Goal: Use online tool/utility

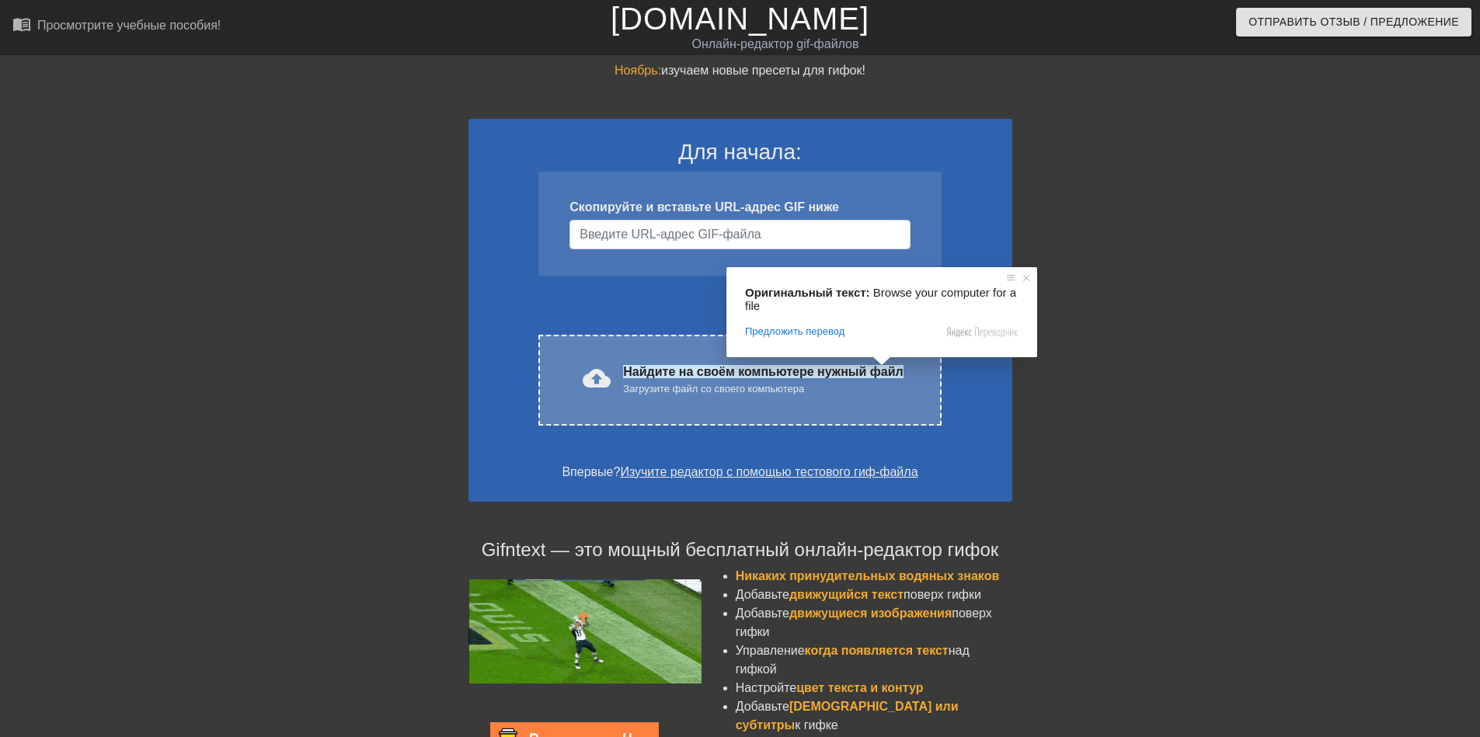
click at [881, 375] on ya-tr-span "Найдите на своём компьютере нужный файл" at bounding box center [763, 371] width 280 height 13
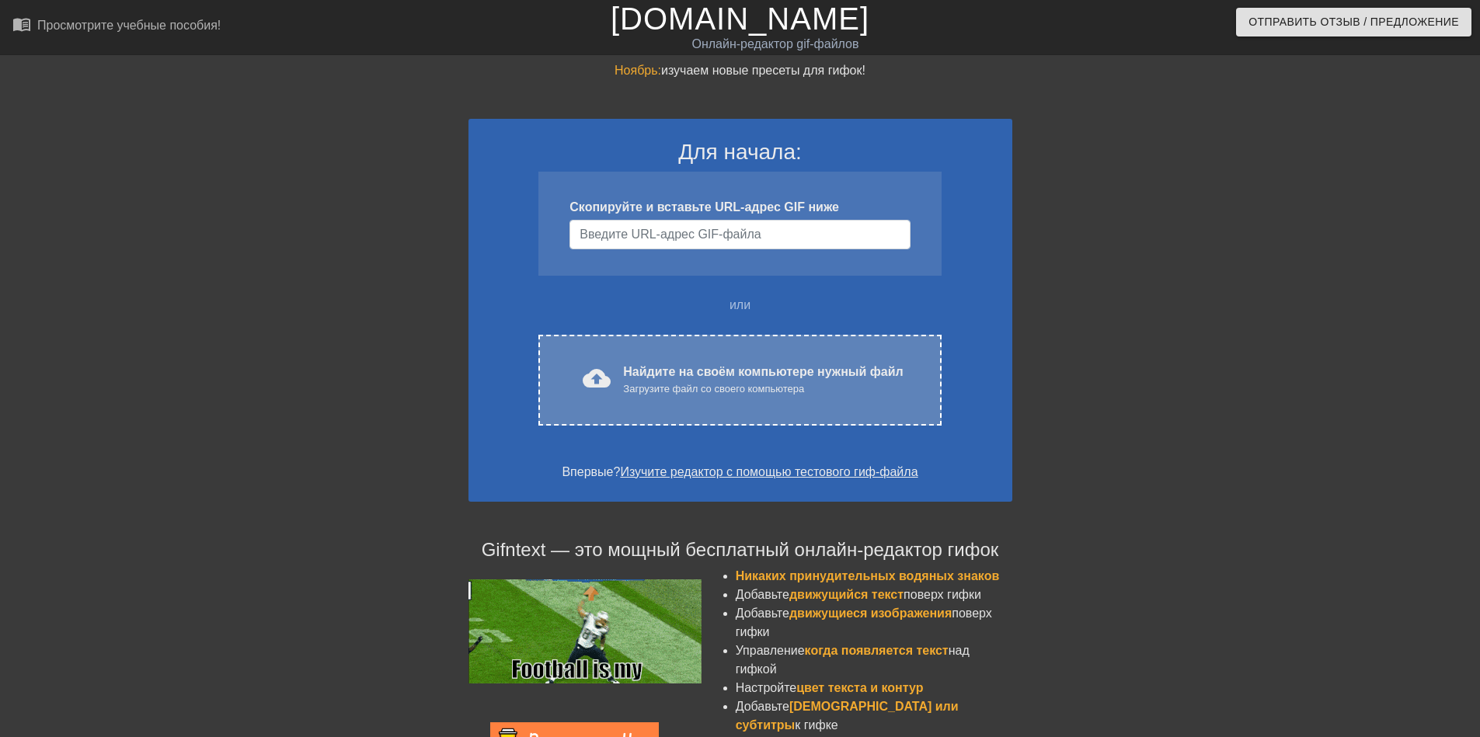
click at [834, 370] on ya-tr-span "Найдите на своём компьютере нужный файл" at bounding box center [763, 371] width 280 height 13
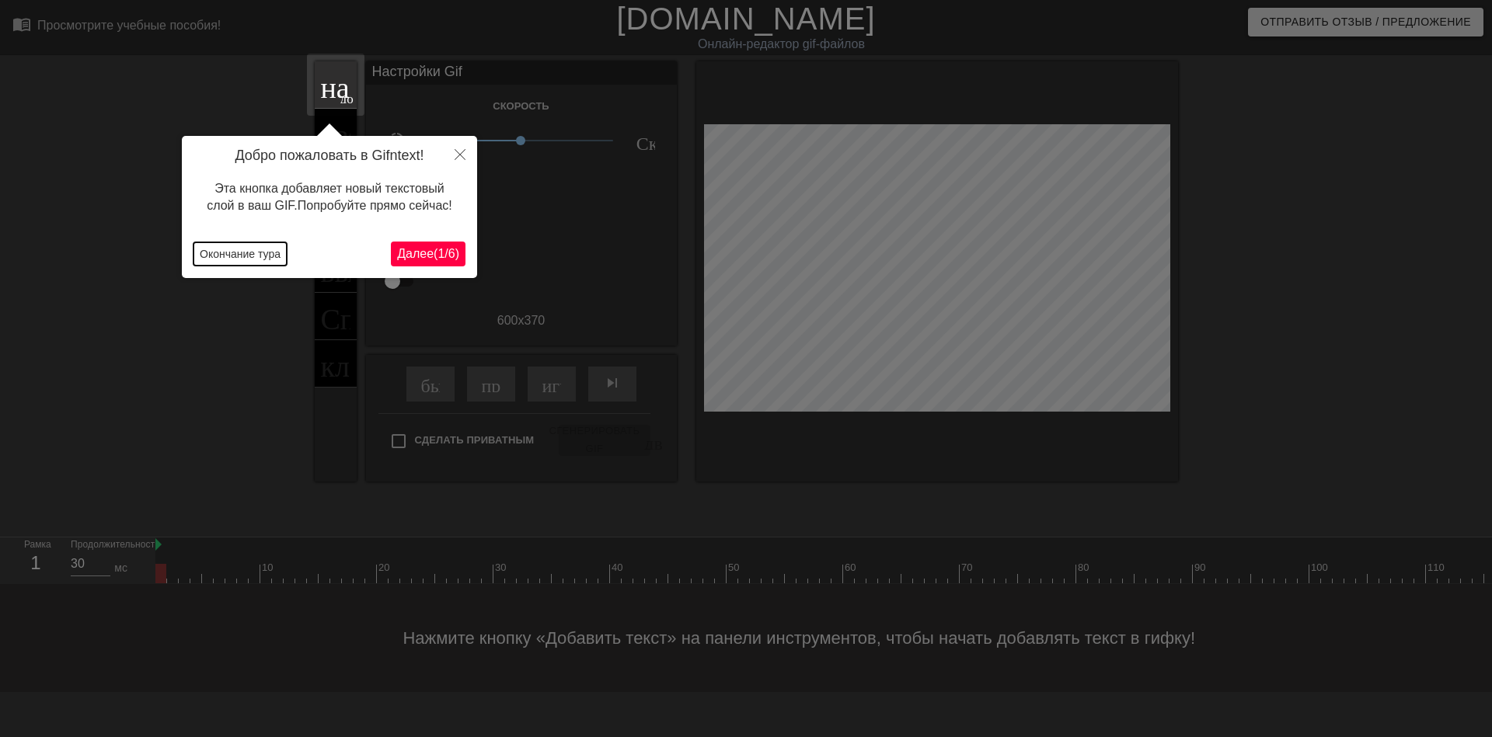
click at [233, 257] on ya-tr-span "Окончание тура" at bounding box center [240, 254] width 81 height 12
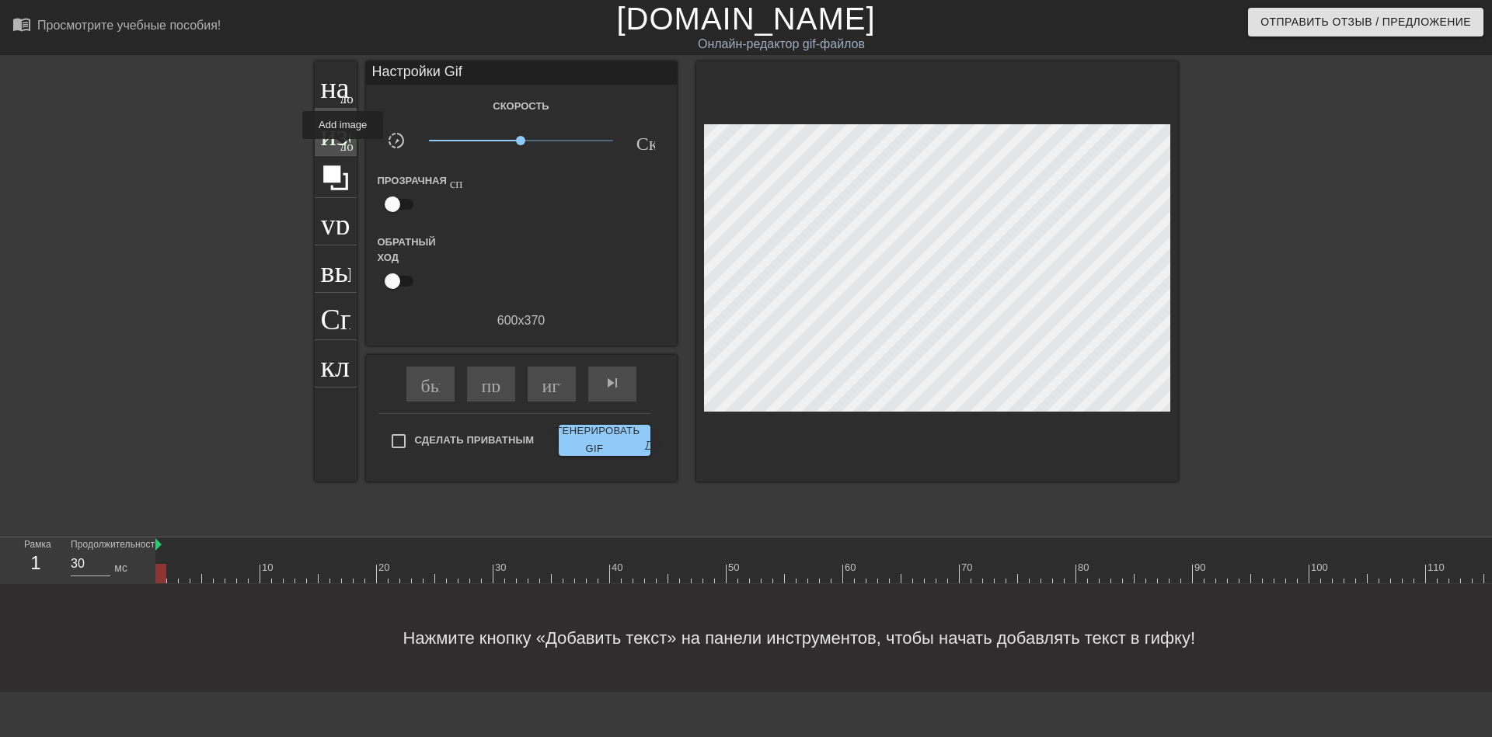
click at [343, 150] on div "изображение добавить_круг" at bounding box center [336, 132] width 42 height 47
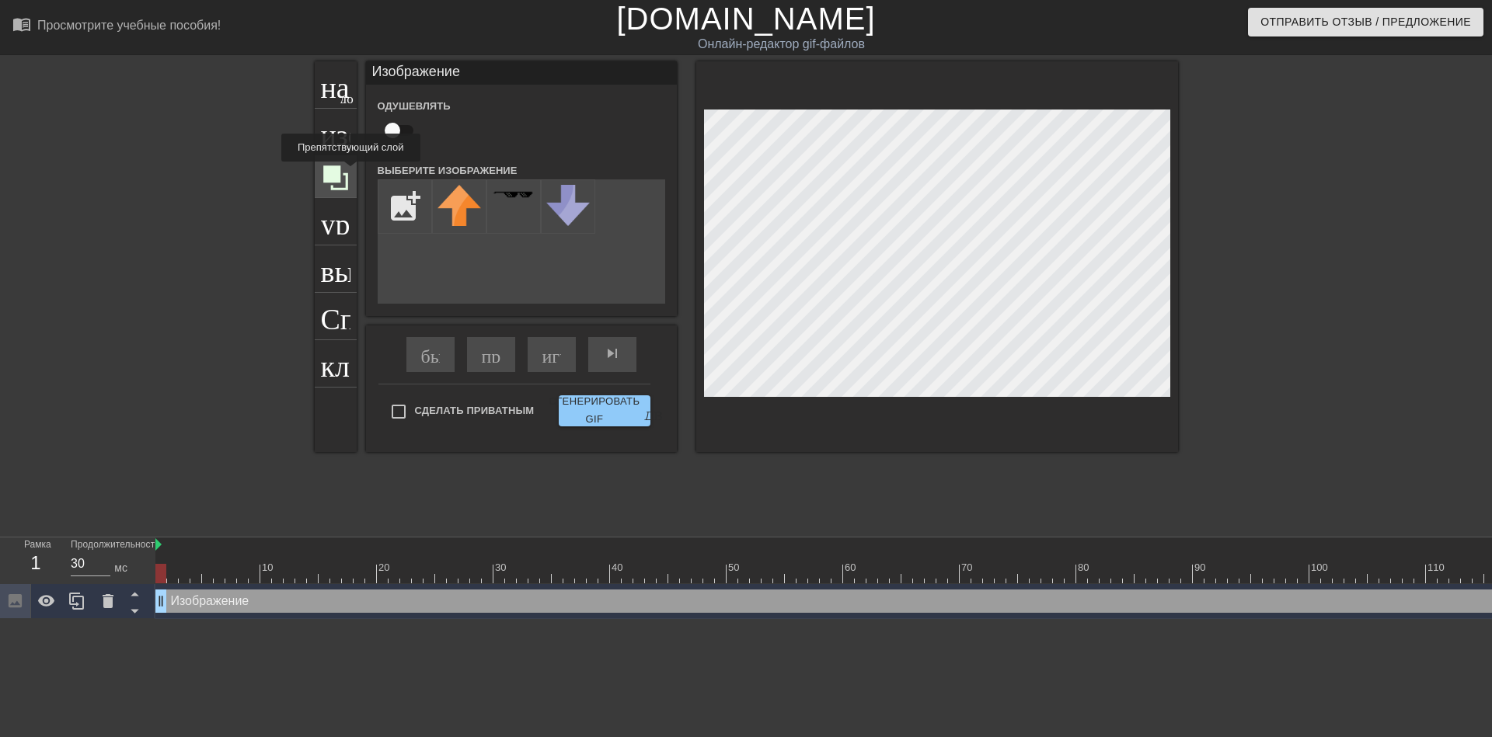
click at [337, 172] on icon at bounding box center [335, 178] width 25 height 25
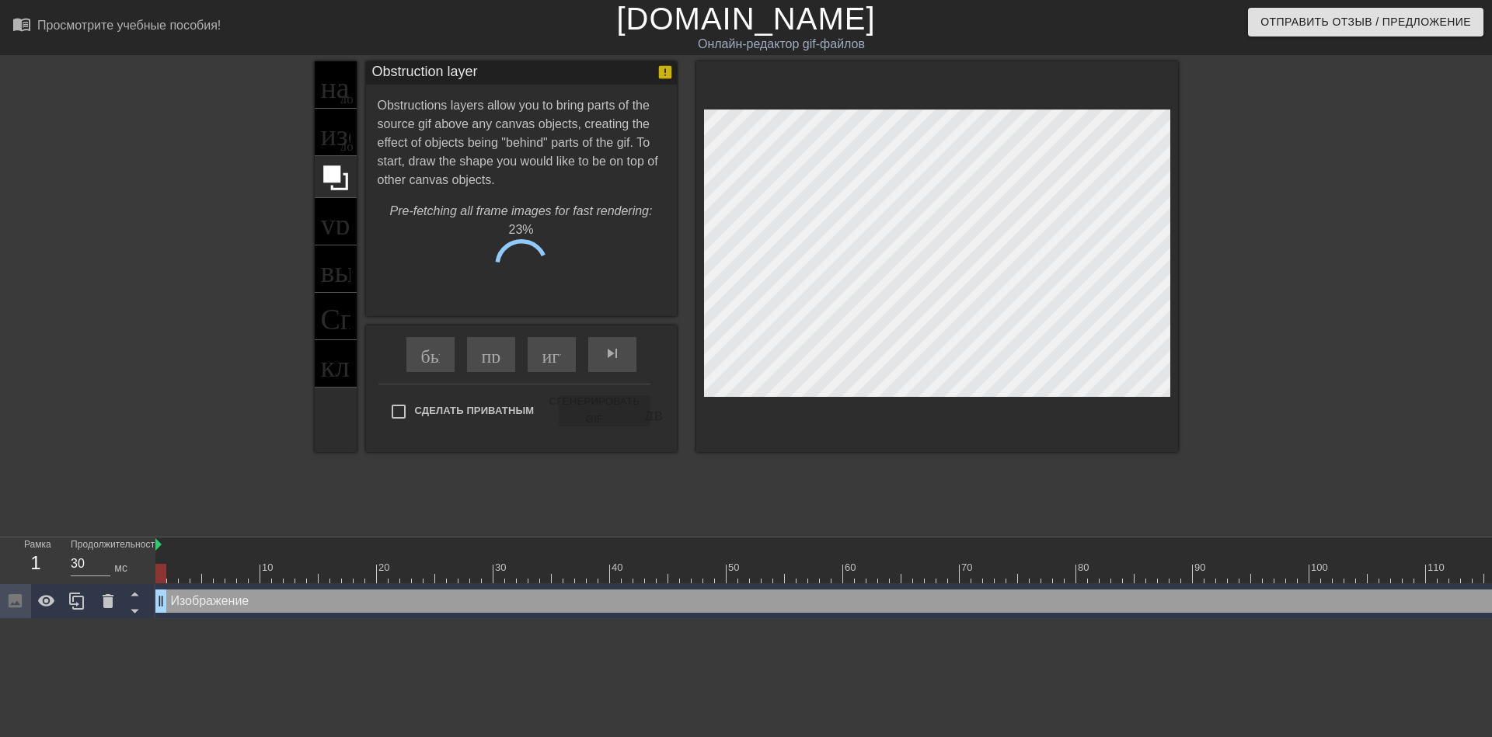
click at [341, 127] on div "название добавить_круг изображение добавить_круг урожай выбор_размера_фото_боль…" at bounding box center [336, 256] width 42 height 391
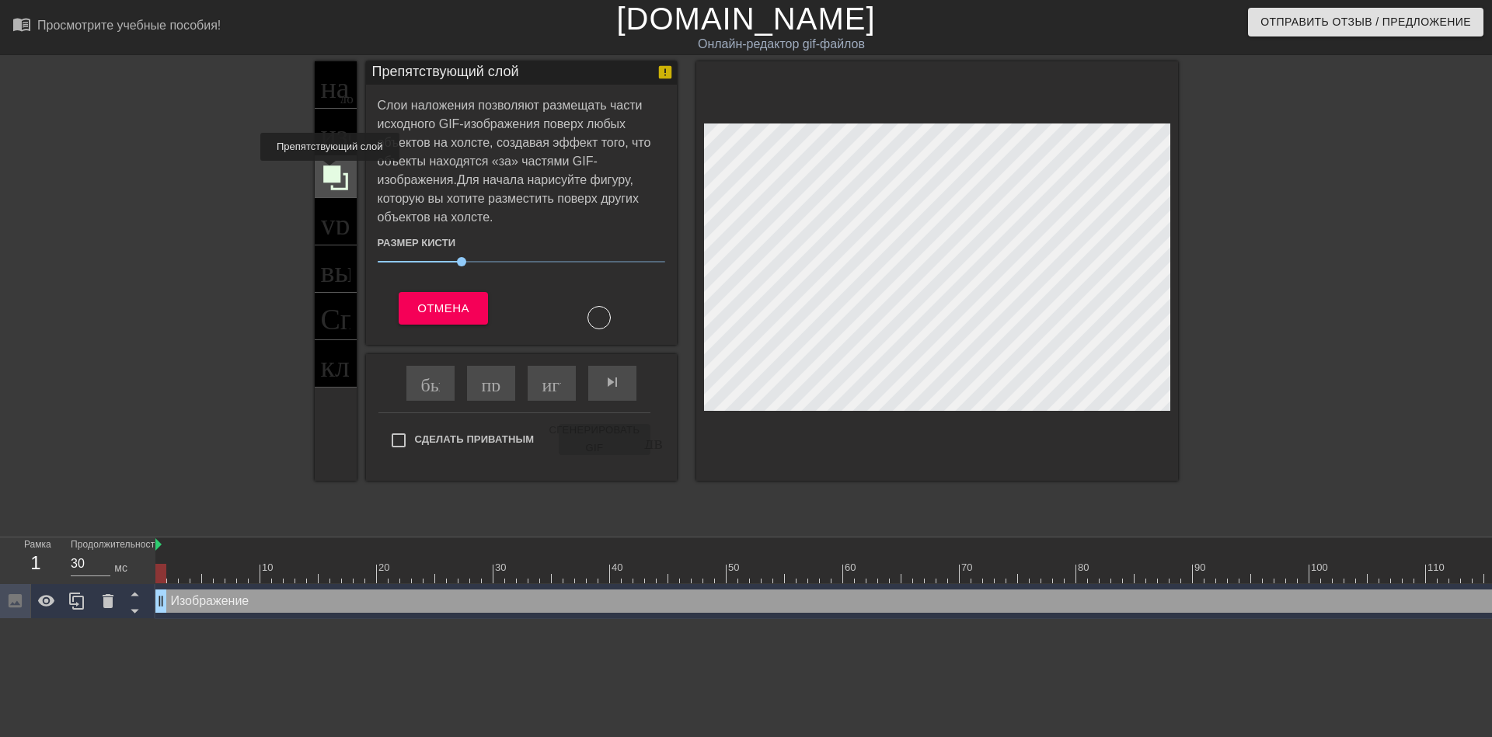
click at [329, 172] on icon at bounding box center [335, 178] width 25 height 25
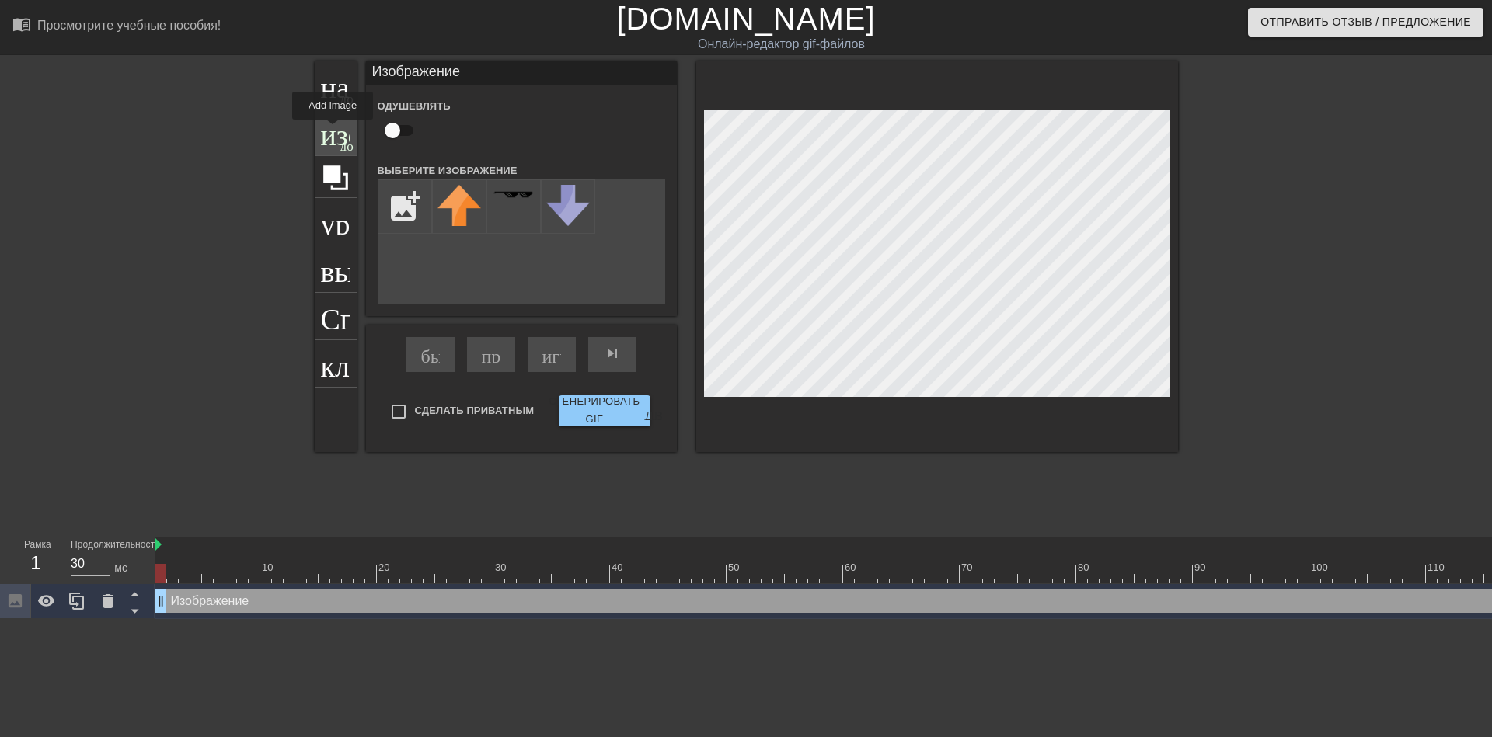
click at [333, 131] on ya-tr-span "изображение" at bounding box center [402, 131] width 162 height 30
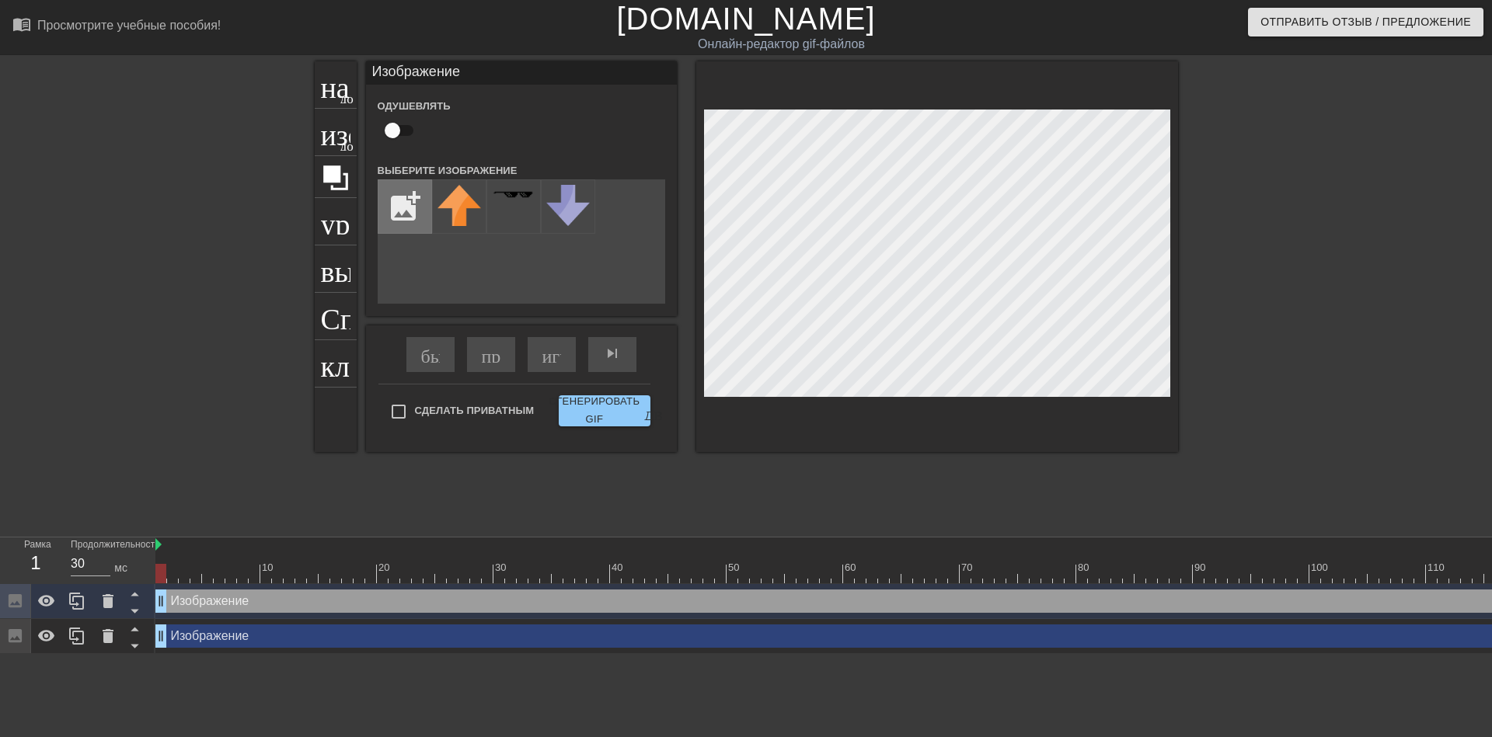
click at [414, 209] on input "file" at bounding box center [404, 206] width 53 height 53
type input "C:\fakepath\scale_1200 (3).jpeg"
click at [455, 197] on img at bounding box center [459, 205] width 44 height 40
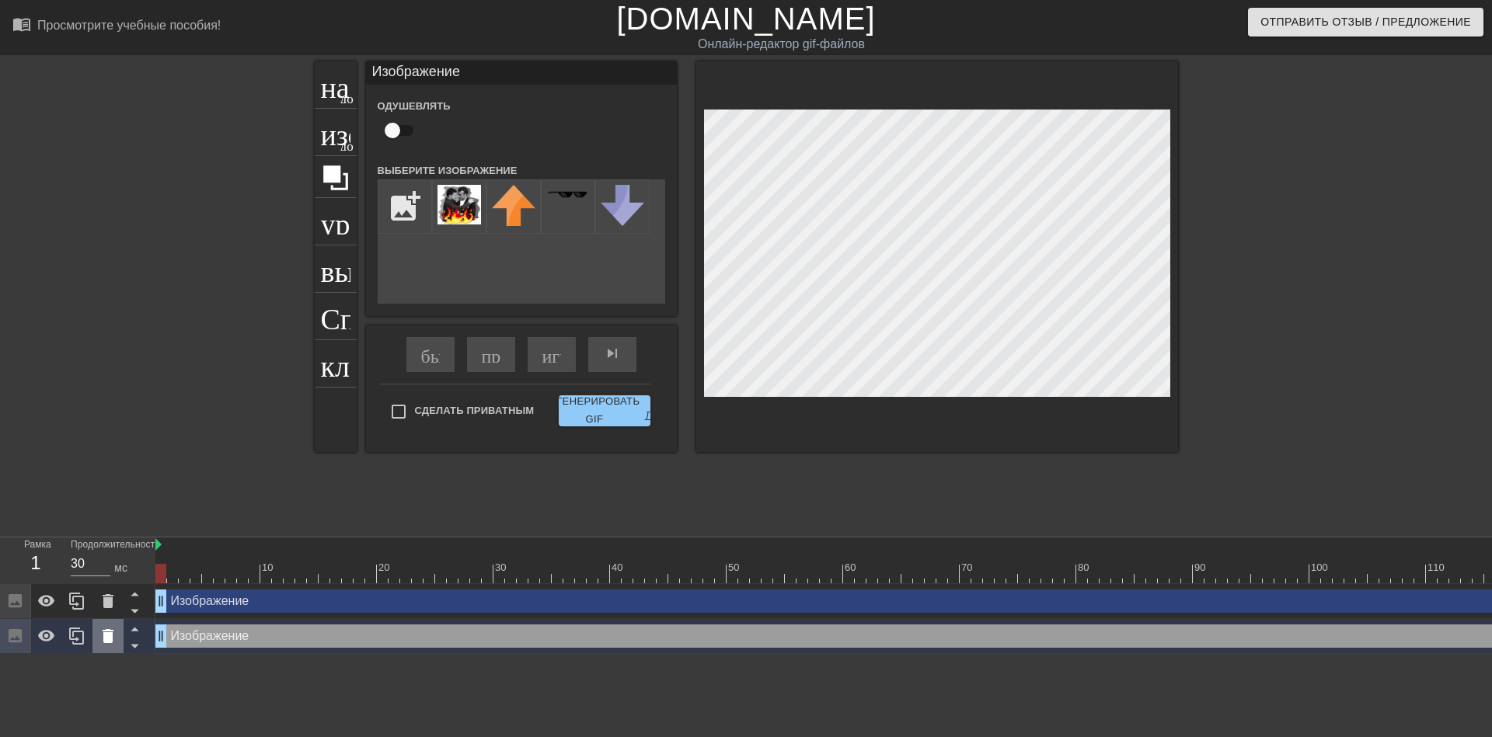
click at [119, 639] on div at bounding box center [107, 636] width 31 height 34
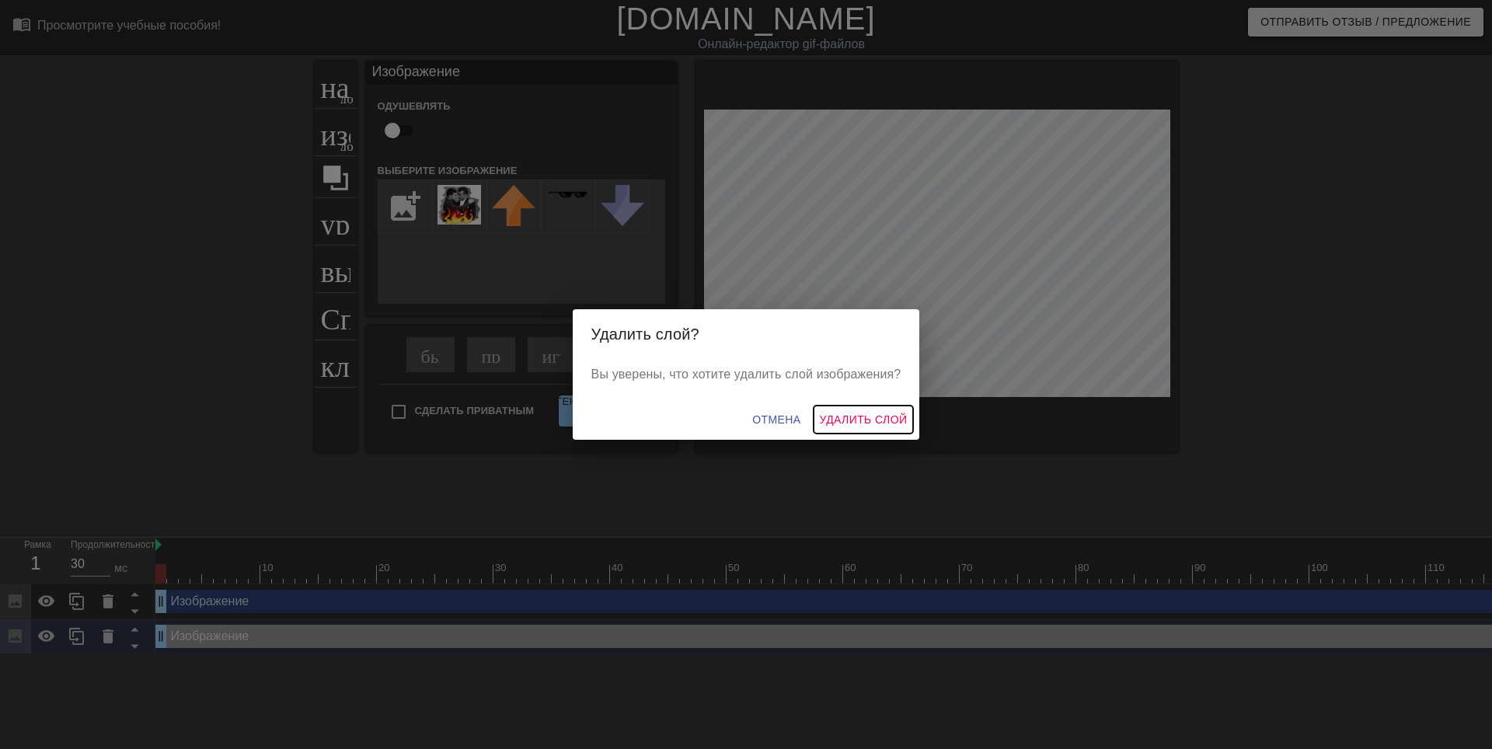
click at [836, 416] on body "menu_book_бук меню Просмотрите учебные пособия! Gifntext.com Онлайн-редактор gi…" at bounding box center [746, 327] width 1492 height 654
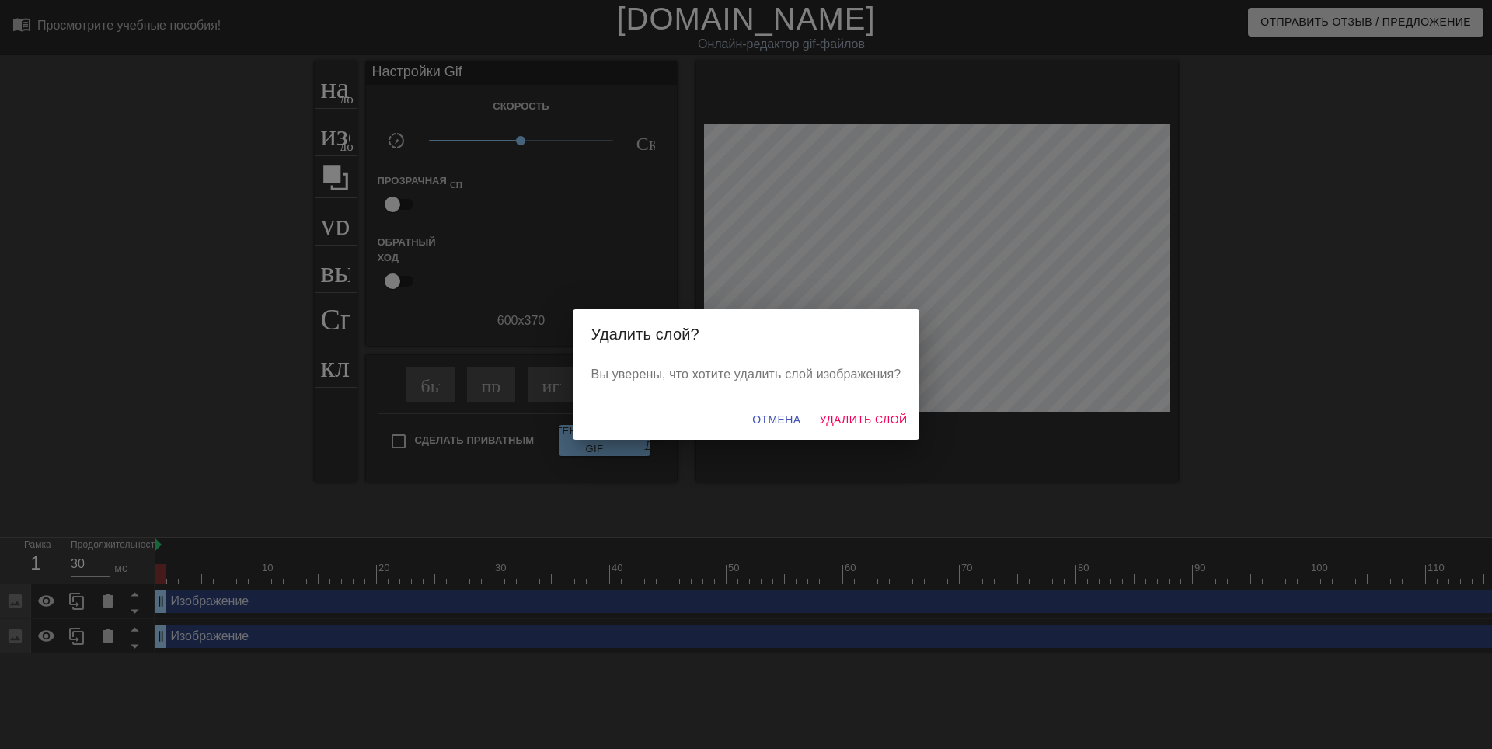
click at [1413, 474] on div "Удалить слой? Вы уверены, что хотите удалить слой изображения? Отмена Удалить с…" at bounding box center [746, 374] width 1492 height 749
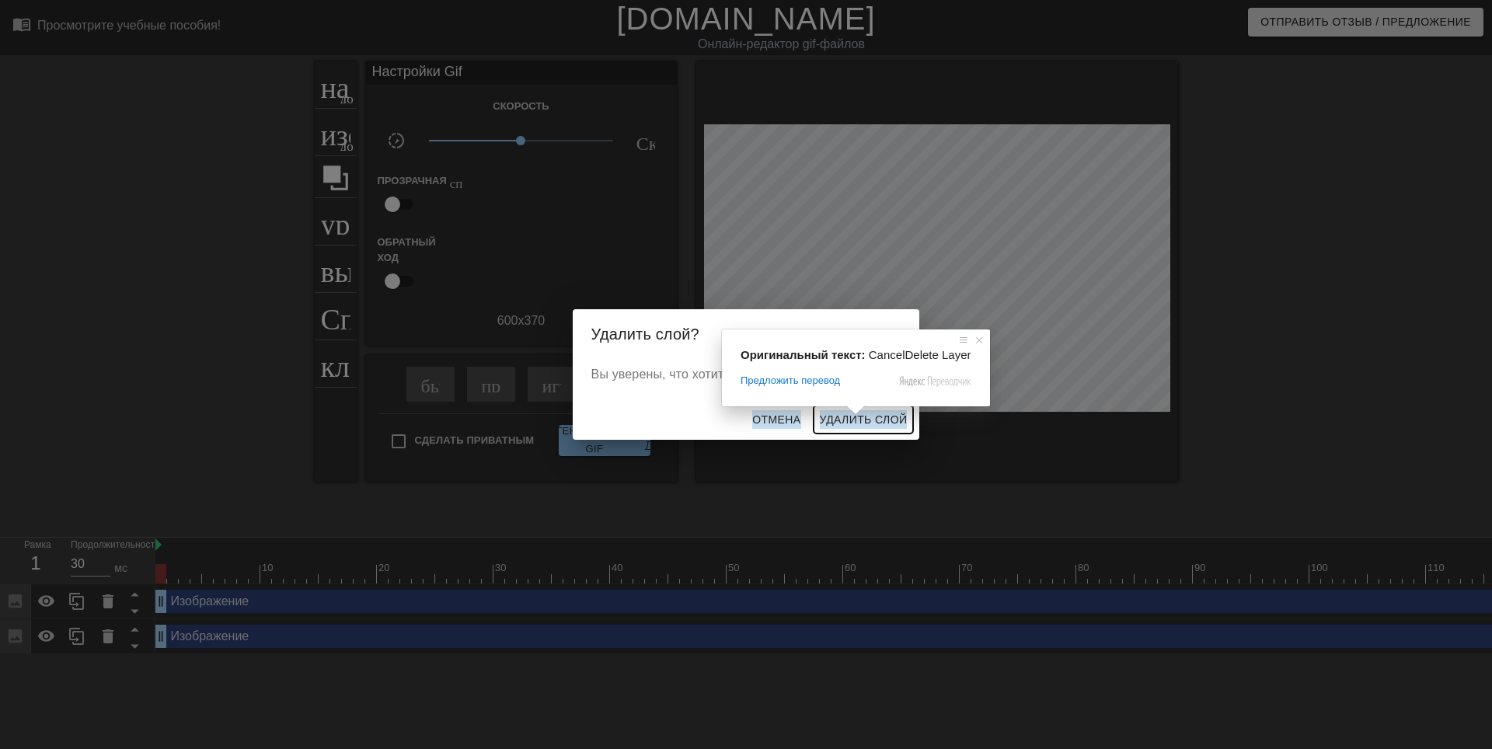
click at [836, 423] on ya-tr-span "Удалить слой" at bounding box center [864, 419] width 88 height 19
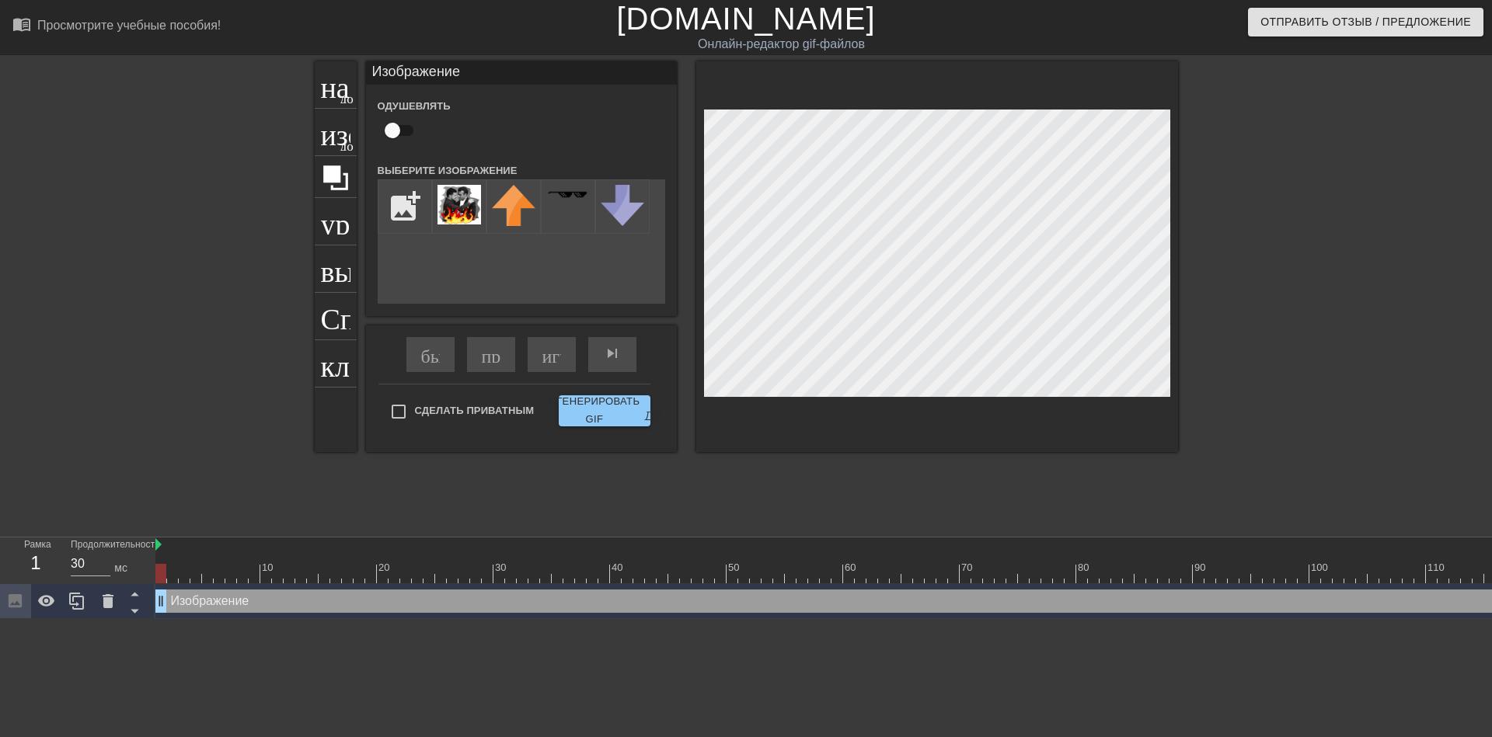
click at [1236, 309] on div at bounding box center [1313, 294] width 233 height 466
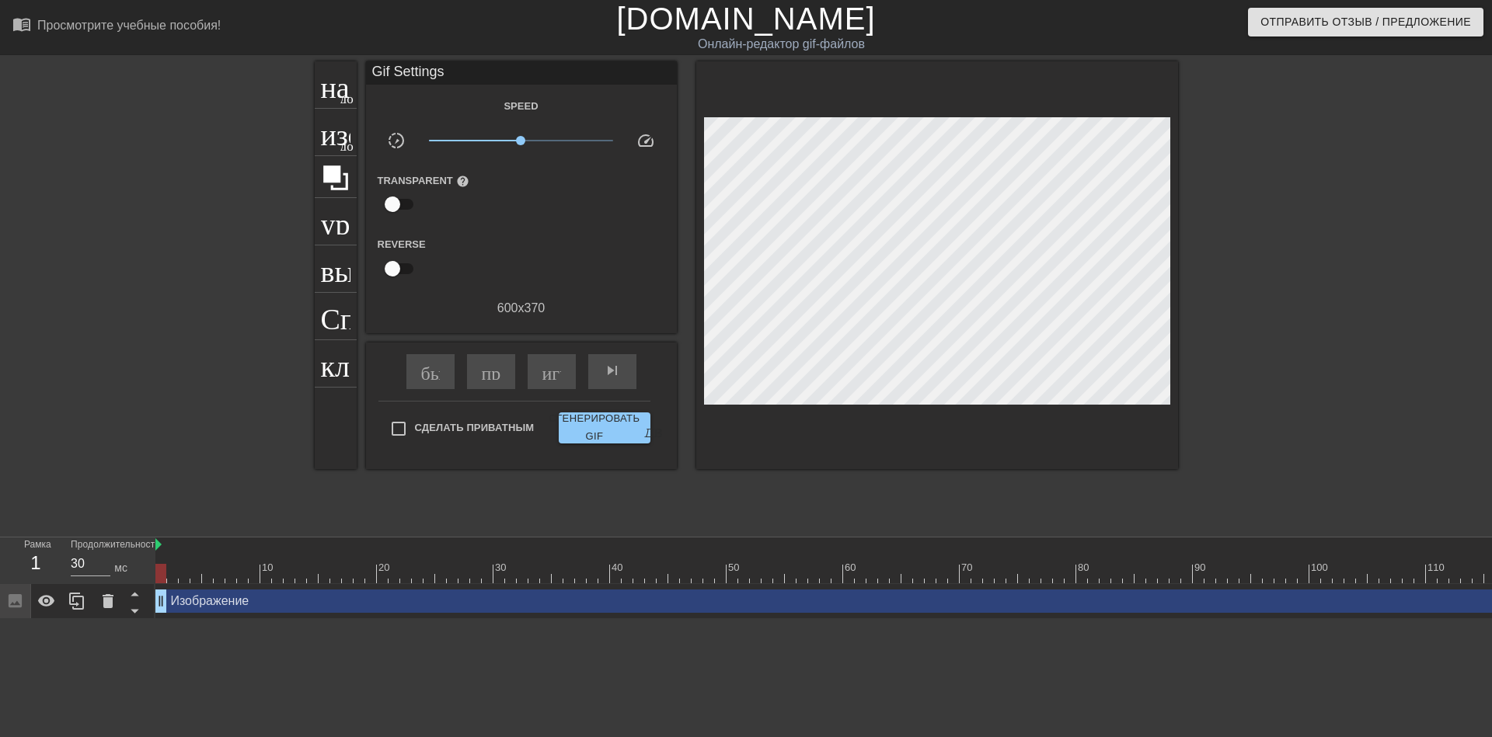
click at [1263, 275] on div at bounding box center [1313, 294] width 233 height 466
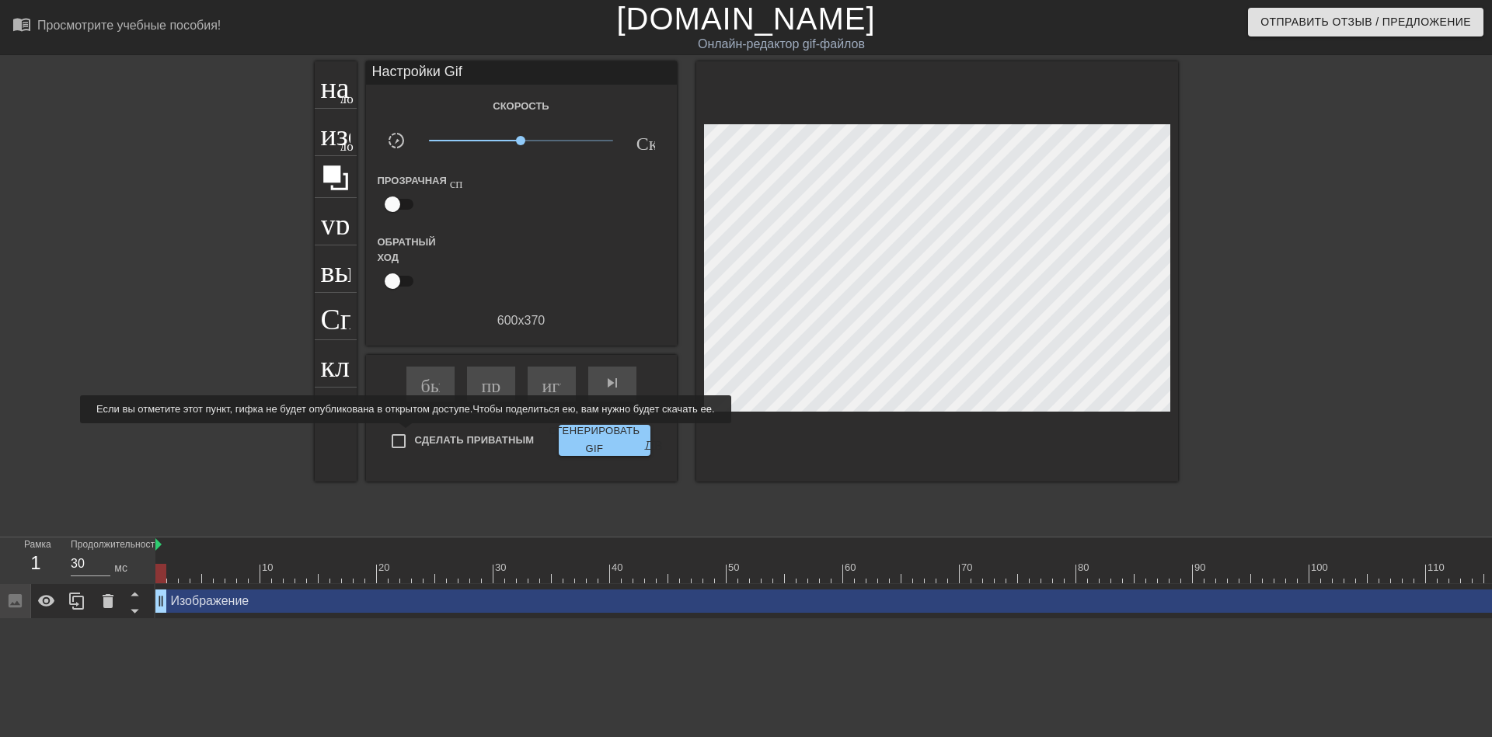
click at [402, 434] on input "Сделать Приватным" at bounding box center [398, 441] width 33 height 33
checkbox input "true"
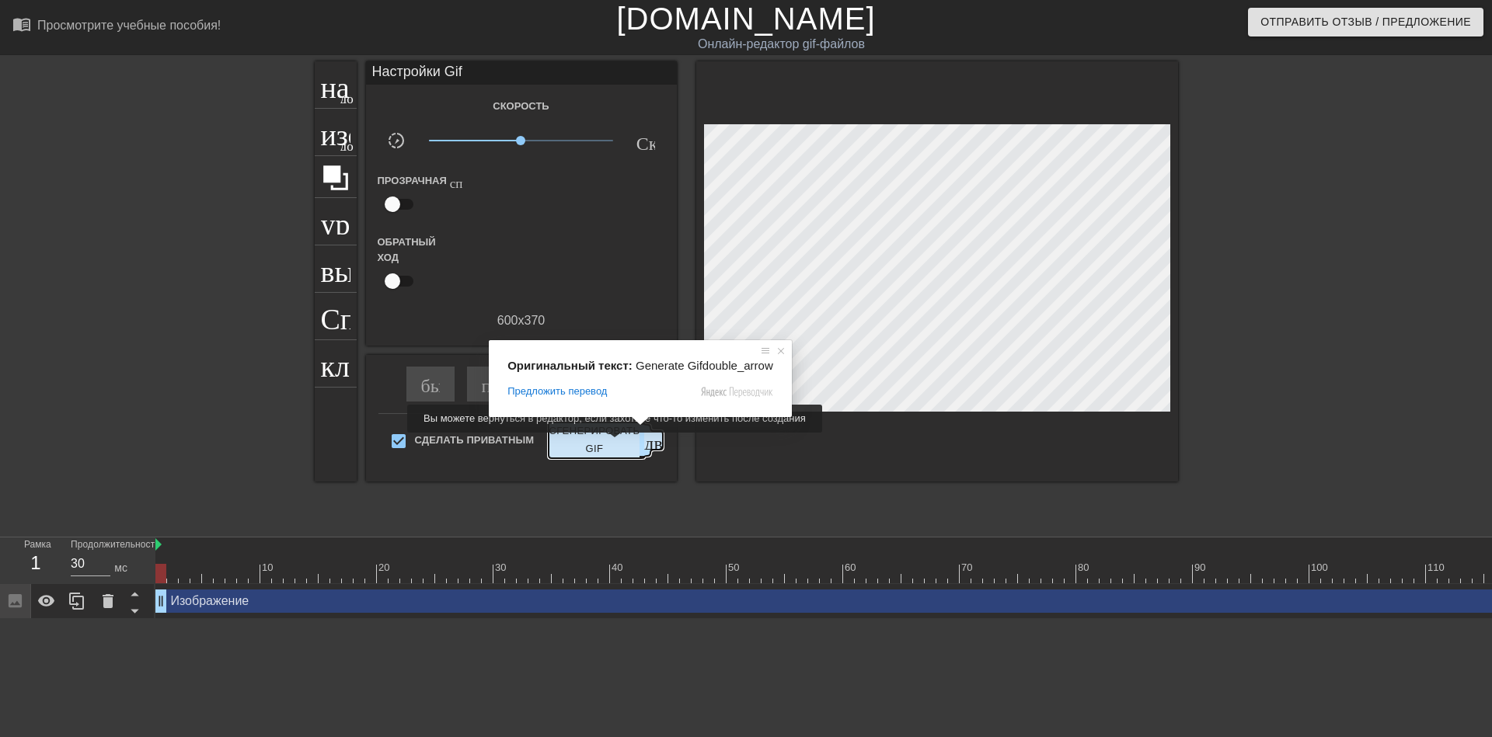
click at [612, 444] on ya-tr-span "Сгенерировать GIF" at bounding box center [594, 441] width 91 height 36
